Goal: Find contact information: Find contact information

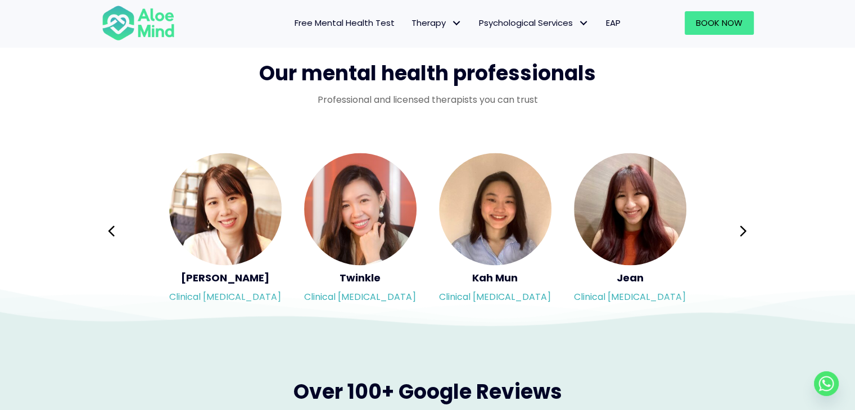
scroll to position [1843, 0]
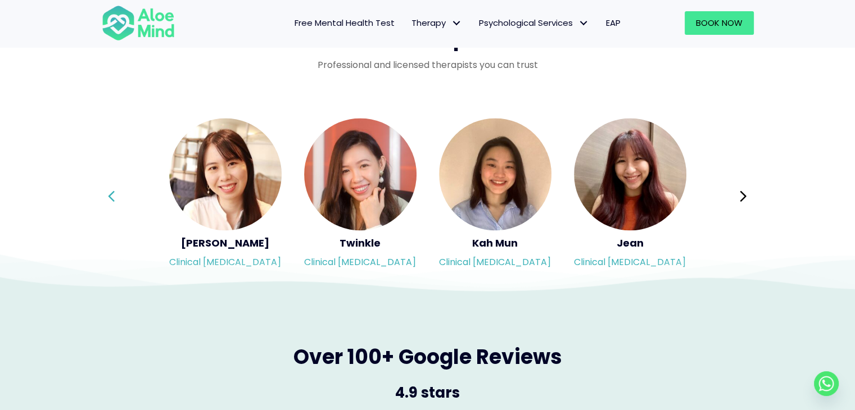
click at [110, 192] on icon at bounding box center [111, 195] width 8 height 21
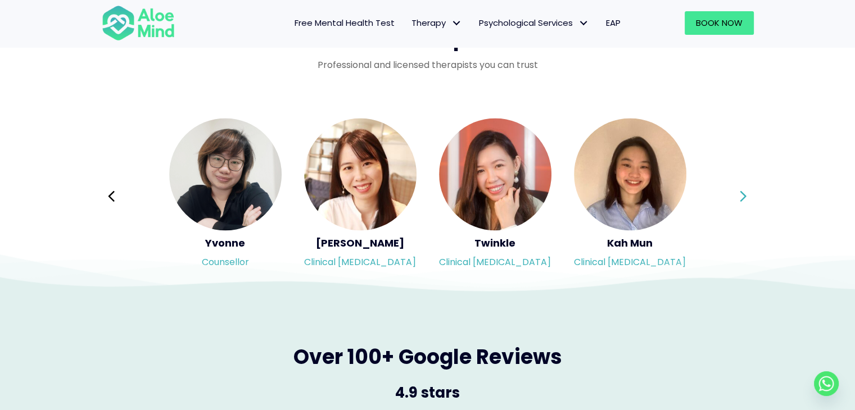
click at [738, 197] on button "Next" at bounding box center [743, 196] width 27 height 27
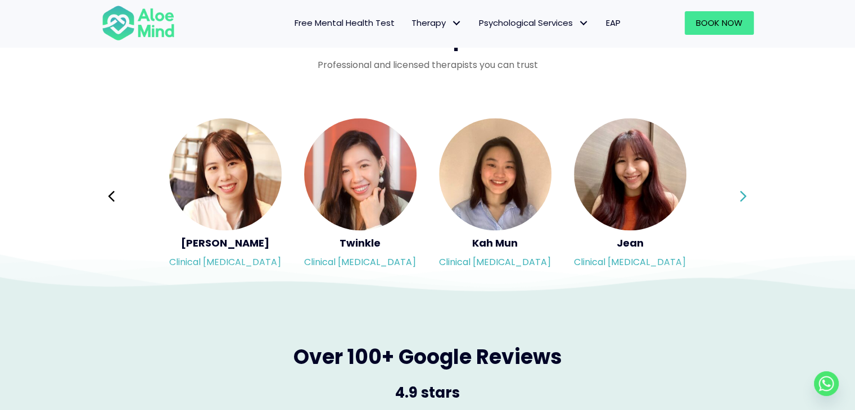
click at [738, 197] on div "Syndy Clinical psychologist Diveena Clinical psychologist Elynna Counsellor Eme…" at bounding box center [428, 196] width 652 height 158
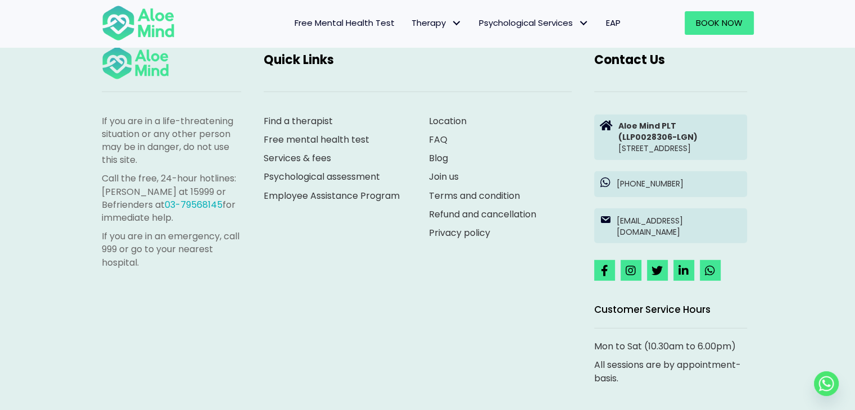
scroll to position [3105, 0]
drag, startPoint x: 657, startPoint y: 205, endPoint x: 793, endPoint y: 175, distance: 139.2
click at [793, 175] on div "If you are in a life-threatening situation or any other person may be in danger…" at bounding box center [427, 233] width 855 height 487
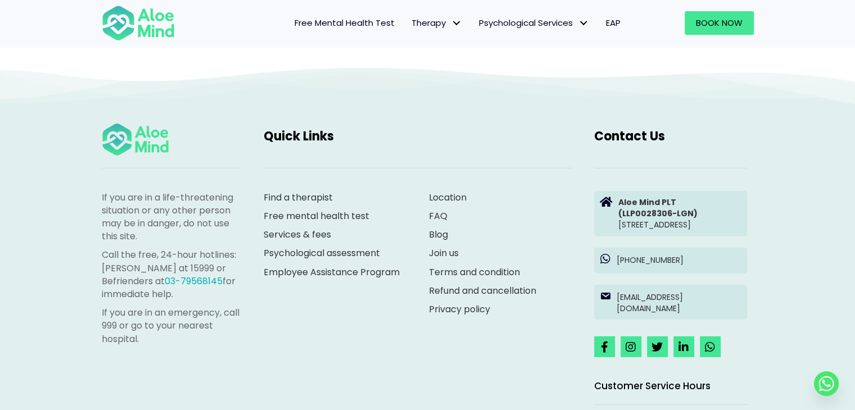
scroll to position [3030, 0]
click at [628, 225] on p "Aloe Mind PLT (LLP0028306-LGN) Suite 8.08, North Block, AmpWalk, 218 Jalan Ampa…" at bounding box center [679, 213] width 123 height 34
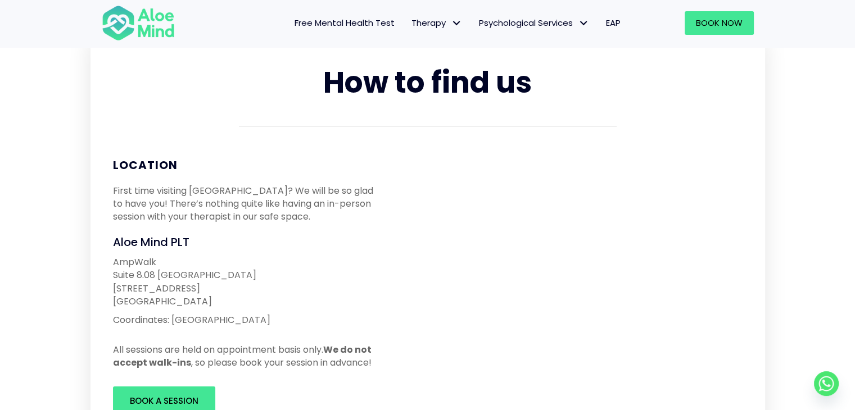
scroll to position [141, 0]
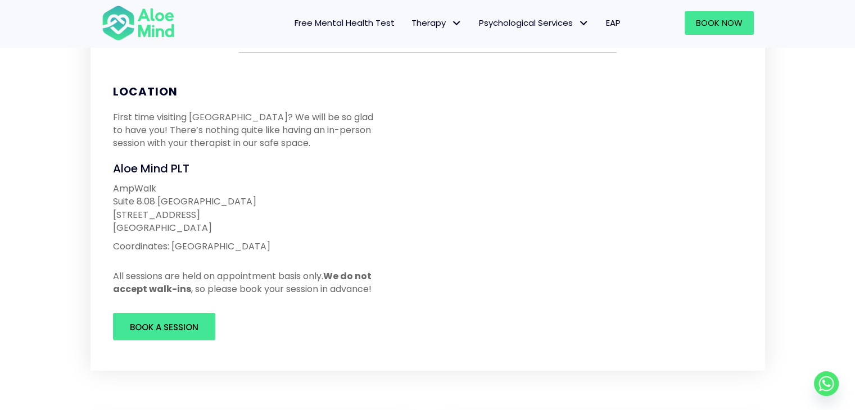
drag, startPoint x: 112, startPoint y: 187, endPoint x: 207, endPoint y: 225, distance: 102.4
click at [207, 225] on p "[GEOGRAPHIC_DATA][STREET_ADDRESS]" at bounding box center [247, 208] width 268 height 52
copy p "[GEOGRAPHIC_DATA][STREET_ADDRESS]"
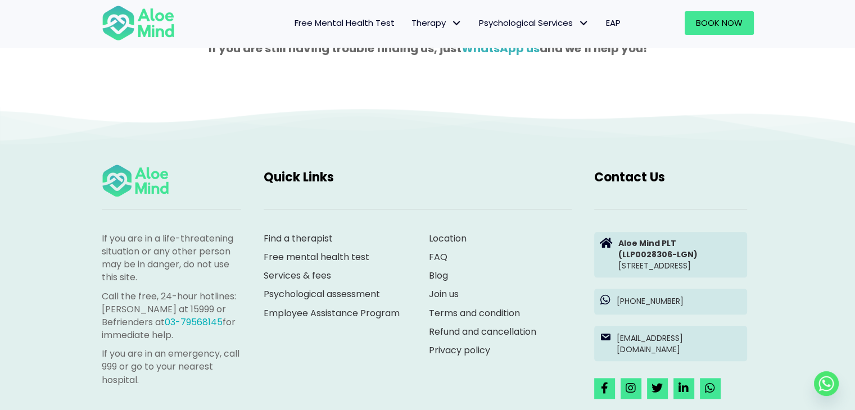
scroll to position [1434, 0]
